Goal: Task Accomplishment & Management: Manage account settings

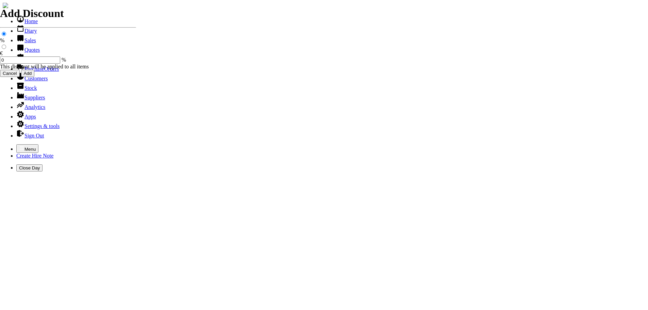
select select "HO"
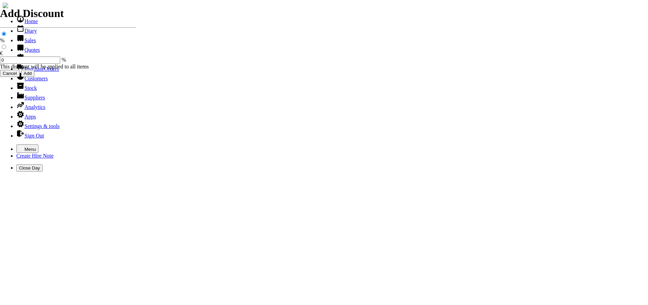
click at [33, 81] on link "Customers" at bounding box center [31, 79] width 31 height 6
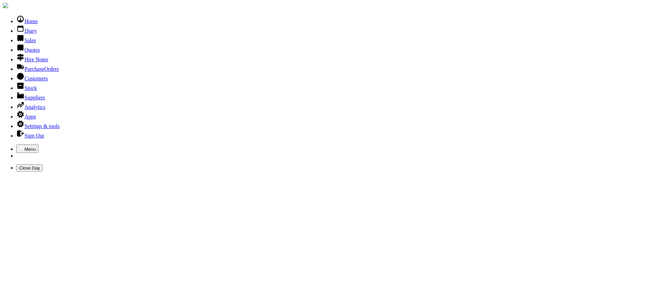
type input "ADON"
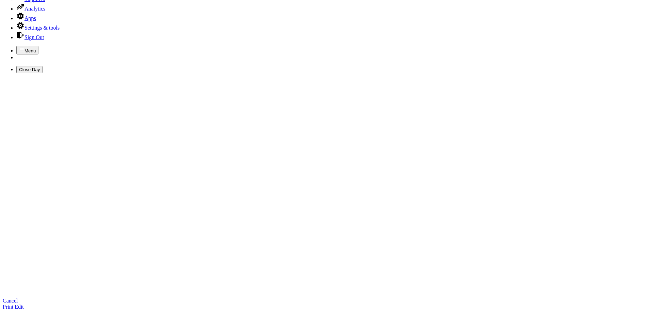
scroll to position [102, 0]
